Goal: Task Accomplishment & Management: Complete application form

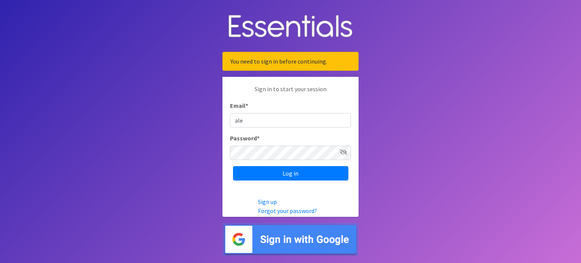
type input "[EMAIL_ADDRESS][DOMAIN_NAME]"
click at [233, 166] on input "Log in" at bounding box center [290, 173] width 115 height 14
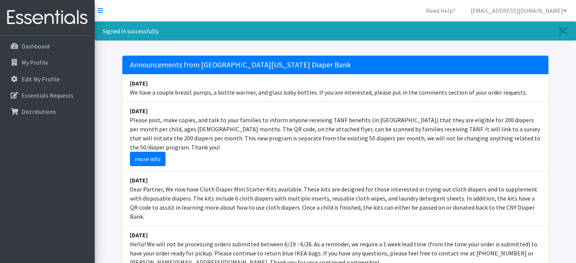
click at [522, 115] on li "[DATE] Please post, make copies, and talk to your families to inform anyone rec…" at bounding box center [335, 136] width 426 height 69
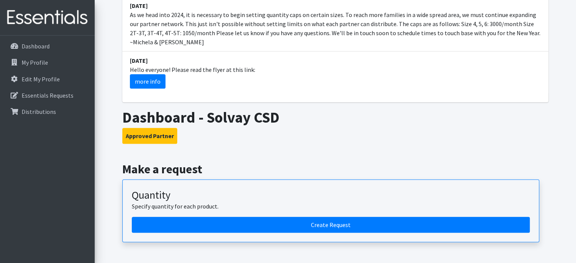
scroll to position [341, 0]
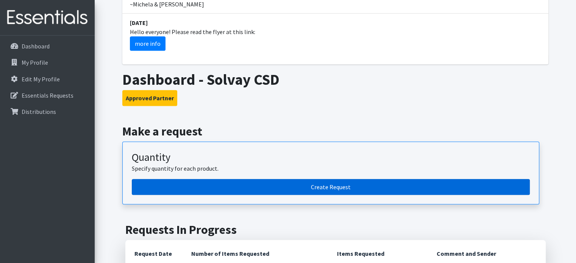
click at [255, 179] on link "Create Request" at bounding box center [331, 187] width 398 height 16
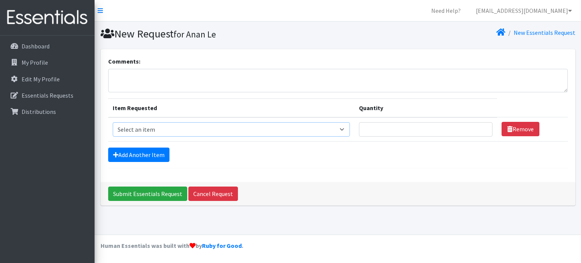
click at [154, 127] on select "Select an item 2T3T(30/child) 3T4T(30/child) 4T5T(30/child) Cloth Diaper Kit (s…" at bounding box center [231, 129] width 237 height 14
select select "939"
click at [113, 122] on select "Select an item 2T3T(30/child) 3T4T(30/child) 4T5T(30/child) Cloth Diaper Kit (s…" at bounding box center [231, 129] width 237 height 14
click at [469, 125] on input "Quantity" at bounding box center [426, 129] width 134 height 14
click at [480, 125] on input "1" at bounding box center [426, 129] width 134 height 14
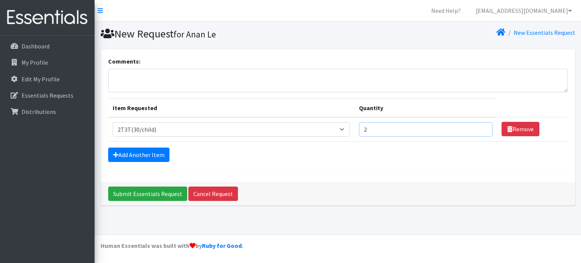
type input "2"
click at [480, 125] on input "2" at bounding box center [426, 129] width 134 height 14
click at [148, 157] on link "Add Another Item" at bounding box center [138, 155] width 61 height 14
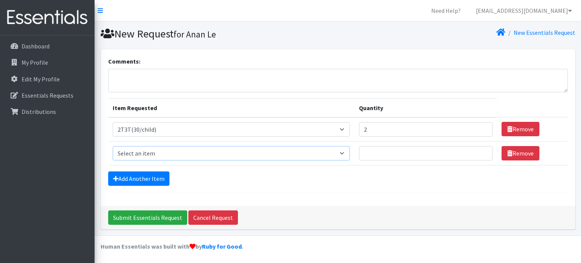
click at [160, 149] on select "Select an item 2T3T(30/child) 3T4T(30/child) 4T5T(30/child) Cloth Diaper Kit (s…" at bounding box center [231, 153] width 237 height 14
select select "941"
click at [113, 146] on select "Select an item 2T3T(30/child) 3T4T(30/child) 4T5T(30/child) Cloth Diaper Kit (s…" at bounding box center [231, 153] width 237 height 14
click at [479, 151] on input "1" at bounding box center [426, 153] width 134 height 14
click at [479, 151] on input "2" at bounding box center [426, 153] width 134 height 14
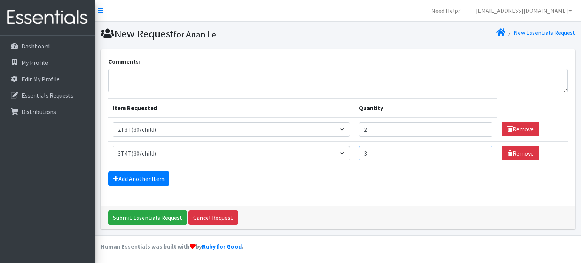
click at [479, 151] on input "3" at bounding box center [426, 153] width 134 height 14
click at [479, 151] on input "4" at bounding box center [426, 153] width 134 height 14
type input "5"
click at [479, 151] on input "5" at bounding box center [426, 153] width 134 height 14
click at [117, 168] on form "Comments: Item Requested Quantity Item Requested Select an item 2T3T(30/child) …" at bounding box center [338, 124] width 460 height 135
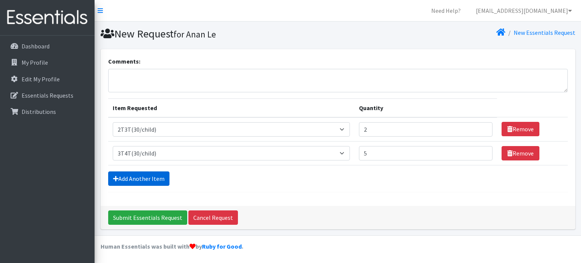
click at [118, 172] on link "Add Another Item" at bounding box center [138, 178] width 61 height 14
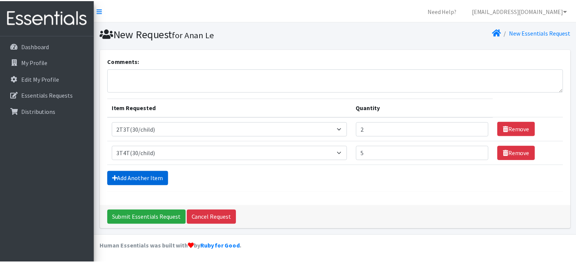
scroll to position [23, 0]
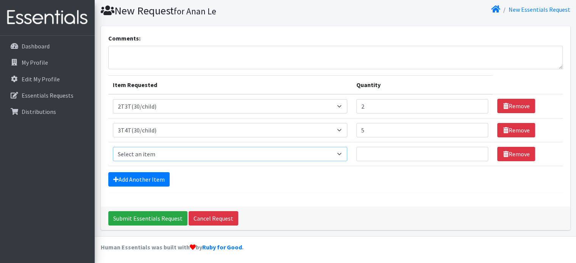
click at [132, 154] on select "Select an item 2T3T(30/child) 3T4T(30/child) 4T5T(30/child) Cloth Diaper Kit (s…" at bounding box center [230, 154] width 234 height 14
select select "953"
click at [113, 147] on select "Select an item 2T3T(30/child) 3T4T(30/child) 4T5T(30/child) Cloth Diaper Kit (s…" at bounding box center [230, 154] width 234 height 14
click at [477, 149] on input "1" at bounding box center [422, 154] width 132 height 14
type input "2"
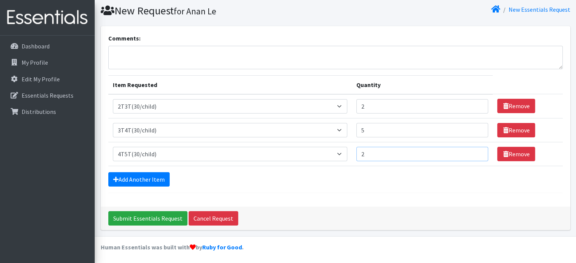
click at [477, 149] on input "2" at bounding box center [422, 154] width 132 height 14
click at [145, 174] on link "Add Another Item" at bounding box center [138, 179] width 61 height 14
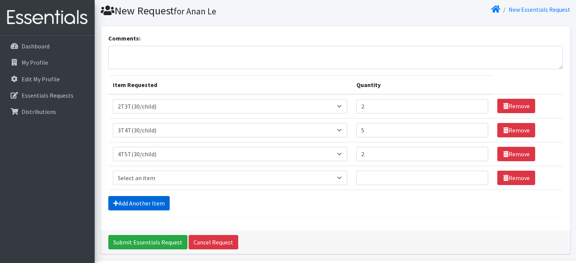
scroll to position [47, 0]
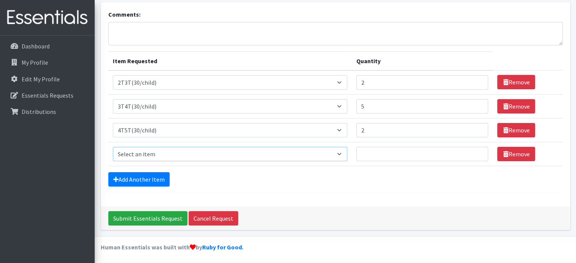
click at [138, 154] on select "Select an item 2T3T(30/child) 3T4T(30/child) 4T5T(30/child) Cloth Diaper Kit (s…" at bounding box center [230, 154] width 234 height 14
select select "950"
click at [113, 147] on select "Select an item 2T3T(30/child) 3T4T(30/child) 4T5T(30/child) Cloth Diaper Kit (s…" at bounding box center [230, 154] width 234 height 14
click at [478, 151] on input "1" at bounding box center [422, 154] width 132 height 14
type input "2"
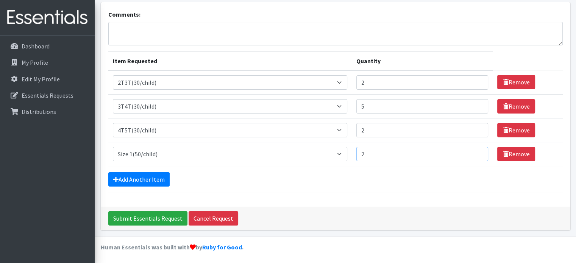
click at [478, 151] on input "2" at bounding box center [422, 154] width 132 height 14
click at [154, 178] on link "Add Another Item" at bounding box center [138, 179] width 61 height 14
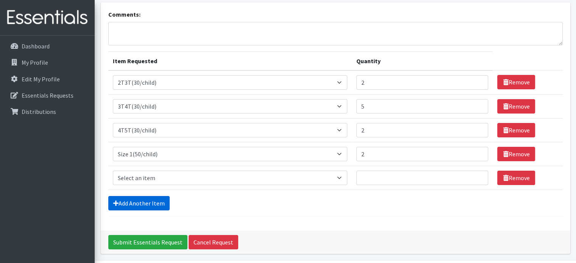
scroll to position [71, 0]
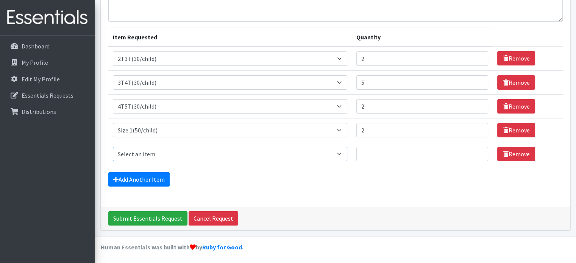
click at [167, 154] on select "Select an item 2T3T(30/child) 3T4T(30/child) 4T5T(30/child) Cloth Diaper Kit (s…" at bounding box center [230, 154] width 234 height 14
select select "951"
click at [113, 147] on select "Select an item 2T3T(30/child) 3T4T(30/child) 4T5T(30/child) Cloth Diaper Kit (s…" at bounding box center [230, 154] width 234 height 14
click at [477, 149] on input "1" at bounding box center [422, 154] width 132 height 14
type input "2"
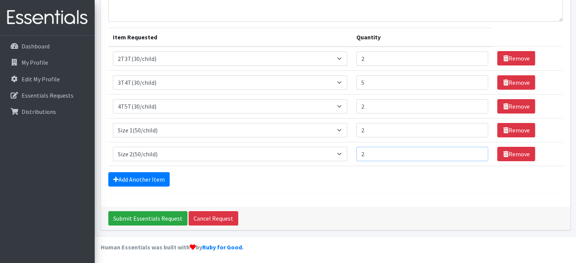
click at [477, 149] on input "2" at bounding box center [422, 154] width 132 height 14
type input "3"
click at [478, 125] on input "3" at bounding box center [422, 130] width 132 height 14
type input "3"
click at [476, 151] on input "3" at bounding box center [422, 154] width 132 height 14
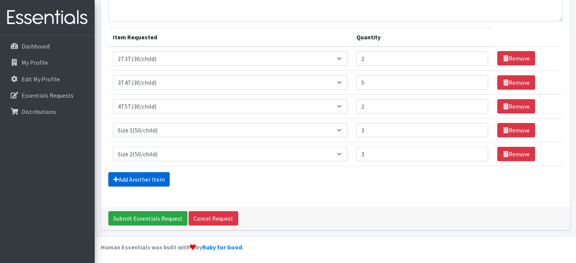
click at [154, 177] on link "Add Another Item" at bounding box center [138, 179] width 61 height 14
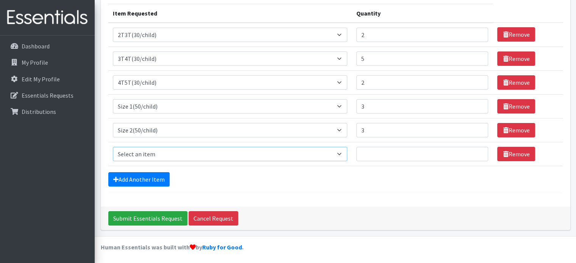
click at [344, 151] on select "Select an item 2T3T(30/child) 3T4T(30/child) 4T5T(30/child) Cloth Diaper Kit (s…" at bounding box center [230, 154] width 234 height 14
select select "954"
click at [113, 147] on select "Select an item 2T3T(30/child) 3T4T(30/child) 4T5T(30/child) Cloth Diaper Kit (s…" at bounding box center [230, 154] width 234 height 14
click at [476, 148] on input "Quantity" at bounding box center [422, 154] width 132 height 14
click at [476, 149] on input "Quantity" at bounding box center [422, 154] width 132 height 14
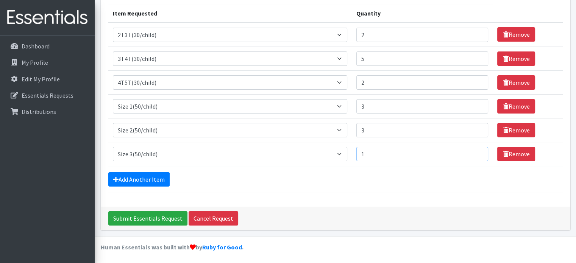
click at [476, 149] on input "1" at bounding box center [422, 154] width 132 height 14
click at [476, 149] on input "2" at bounding box center [422, 154] width 132 height 14
type input "3"
click at [476, 149] on input "3" at bounding box center [422, 154] width 132 height 14
click at [152, 178] on link "Add Another Item" at bounding box center [138, 179] width 61 height 14
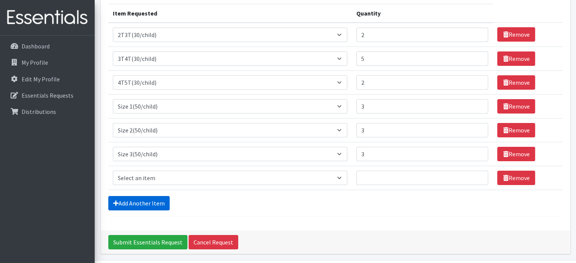
scroll to position [118, 0]
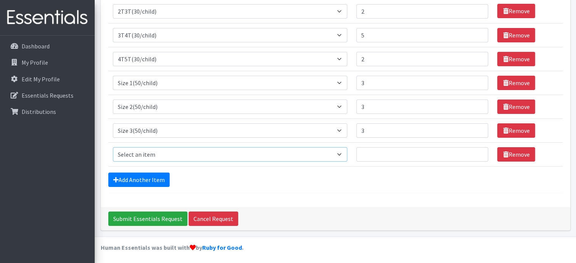
drag, startPoint x: 129, startPoint y: 151, endPoint x: 133, endPoint y: 148, distance: 4.8
click at [130, 151] on select "Select an item 2T3T(30/child) 3T4T(30/child) 4T5T(30/child) Cloth Diaper Kit (s…" at bounding box center [230, 154] width 234 height 14
select select "963"
click at [113, 147] on select "Select an item 2T3T(30/child) 3T4T(30/child) 4T5T(30/child) Cloth Diaper Kit (s…" at bounding box center [230, 154] width 234 height 14
click at [477, 149] on input "1" at bounding box center [422, 154] width 132 height 14
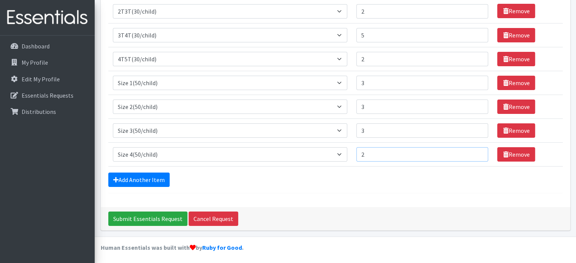
click at [477, 149] on input "2" at bounding box center [422, 154] width 132 height 14
type input "3"
click at [477, 149] on input "3" at bounding box center [422, 154] width 132 height 14
click at [128, 179] on link "Add Another Item" at bounding box center [138, 180] width 61 height 14
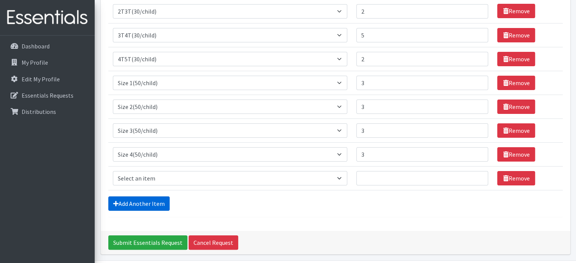
scroll to position [142, 0]
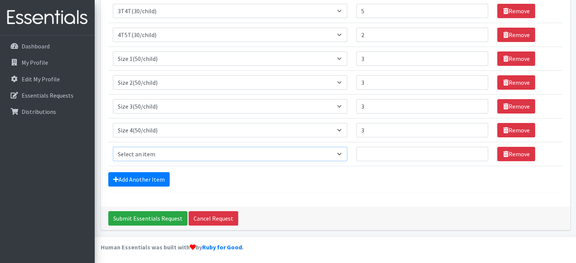
drag, startPoint x: 142, startPoint y: 152, endPoint x: 145, endPoint y: 148, distance: 5.7
click at [142, 152] on select "Select an item 2T3T(30/child) 3T4T(30/child) 4T5T(30/child) Cloth Diaper Kit (s…" at bounding box center [230, 154] width 234 height 14
select select "964"
click at [113, 147] on select "Select an item 2T3T(30/child) 3T4T(30/child) 4T5T(30/child) Cloth Diaper Kit (s…" at bounding box center [230, 154] width 234 height 14
click at [472, 151] on input "Quantity" at bounding box center [422, 154] width 132 height 14
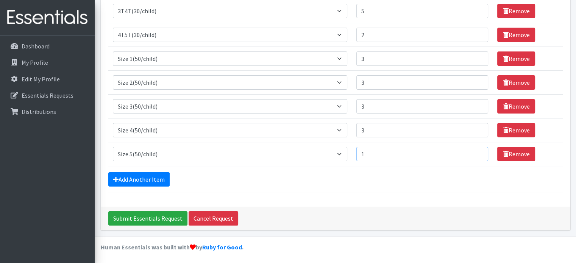
click at [476, 151] on input "1" at bounding box center [422, 154] width 132 height 14
click at [476, 151] on input "2" at bounding box center [422, 154] width 132 height 14
type input "3"
click at [476, 151] on input "3" at bounding box center [422, 154] width 132 height 14
click at [165, 181] on link "Add Another Item" at bounding box center [138, 179] width 61 height 14
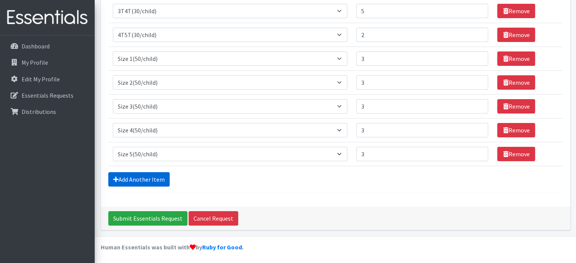
scroll to position [166, 0]
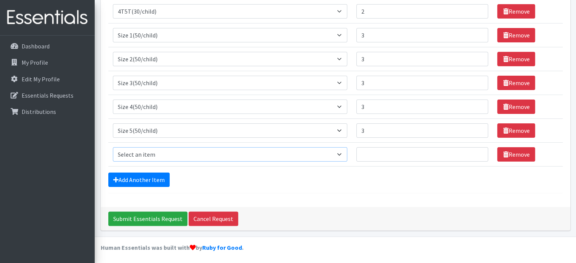
drag, startPoint x: 145, startPoint y: 151, endPoint x: 148, endPoint y: 146, distance: 5.8
click at [145, 151] on select "Select an item 2T3T(30/child) 3T4T(30/child) 4T5T(30/child) Cloth Diaper Kit (s…" at bounding box center [230, 154] width 234 height 14
select select "966"
click at [113, 147] on select "Select an item 2T3T(30/child) 3T4T(30/child) 4T5T(30/child) Cloth Diaper Kit (s…" at bounding box center [230, 154] width 234 height 14
click at [478, 151] on input "1" at bounding box center [422, 154] width 132 height 14
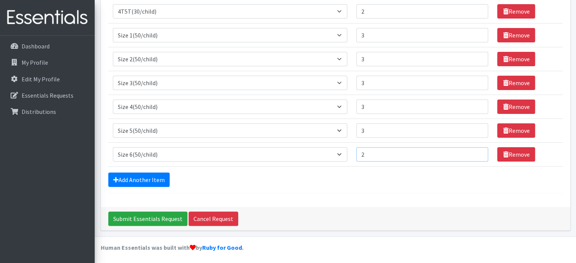
click at [478, 151] on input "2" at bounding box center [422, 154] width 132 height 14
type input "3"
click at [478, 151] on input "3" at bounding box center [422, 154] width 132 height 14
click at [150, 180] on link "Add Another Item" at bounding box center [138, 180] width 61 height 14
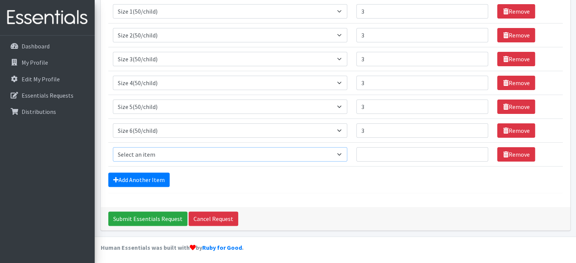
click at [228, 149] on select "Select an item 2T3T(30/child) 3T4T(30/child) 4T5T(30/child) Cloth Diaper Kit (s…" at bounding box center [230, 154] width 234 height 14
select select "961"
click at [113, 147] on select "Select an item 2T3T(30/child) 3T4T(30/child) 4T5T(30/child) Cloth Diaper Kit (s…" at bounding box center [230, 154] width 234 height 14
click at [478, 150] on input "1" at bounding box center [422, 154] width 132 height 14
type input "2"
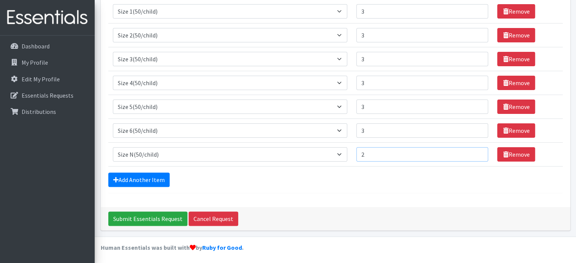
click at [478, 150] on input "2" at bounding box center [422, 154] width 132 height 14
click at [430, 168] on form "Comments: Item Requested Quantity Item Requested Select an item 2T3T(30/child) …" at bounding box center [335, 30] width 454 height 326
click at [149, 182] on link "Add Another Item" at bounding box center [138, 180] width 61 height 14
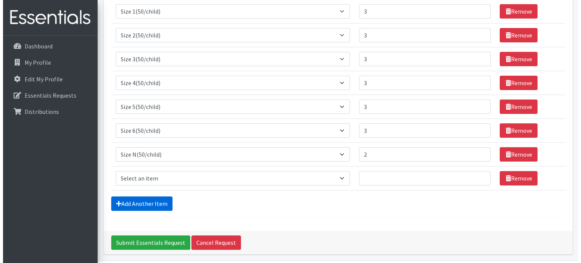
scroll to position [213, 0]
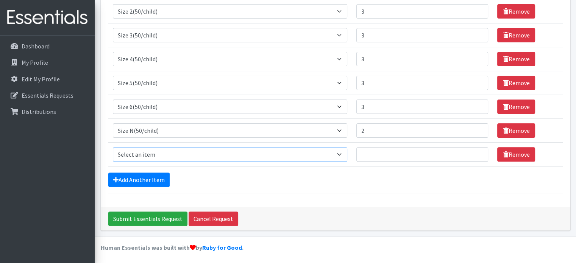
click at [177, 151] on select "Select an item 2T3T(30/child) 3T4T(30/child) 4T5T(30/child) Cloth Diaper Kit (s…" at bounding box center [230, 154] width 234 height 14
click at [226, 179] on div "Add Another Item" at bounding box center [335, 180] width 454 height 14
click at [170, 216] on input "Submit Essentials Request" at bounding box center [147, 219] width 79 height 14
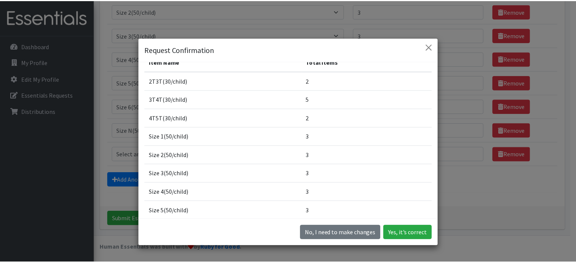
scroll to position [0, 0]
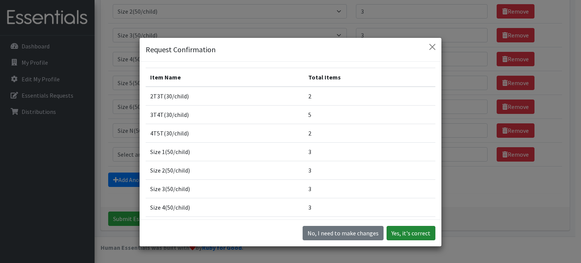
click at [411, 237] on button "Yes, it's correct" at bounding box center [411, 233] width 49 height 14
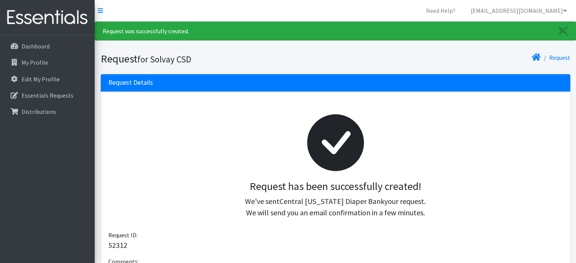
scroll to position [38, 0]
